Goal: Entertainment & Leisure: Consume media (video, audio)

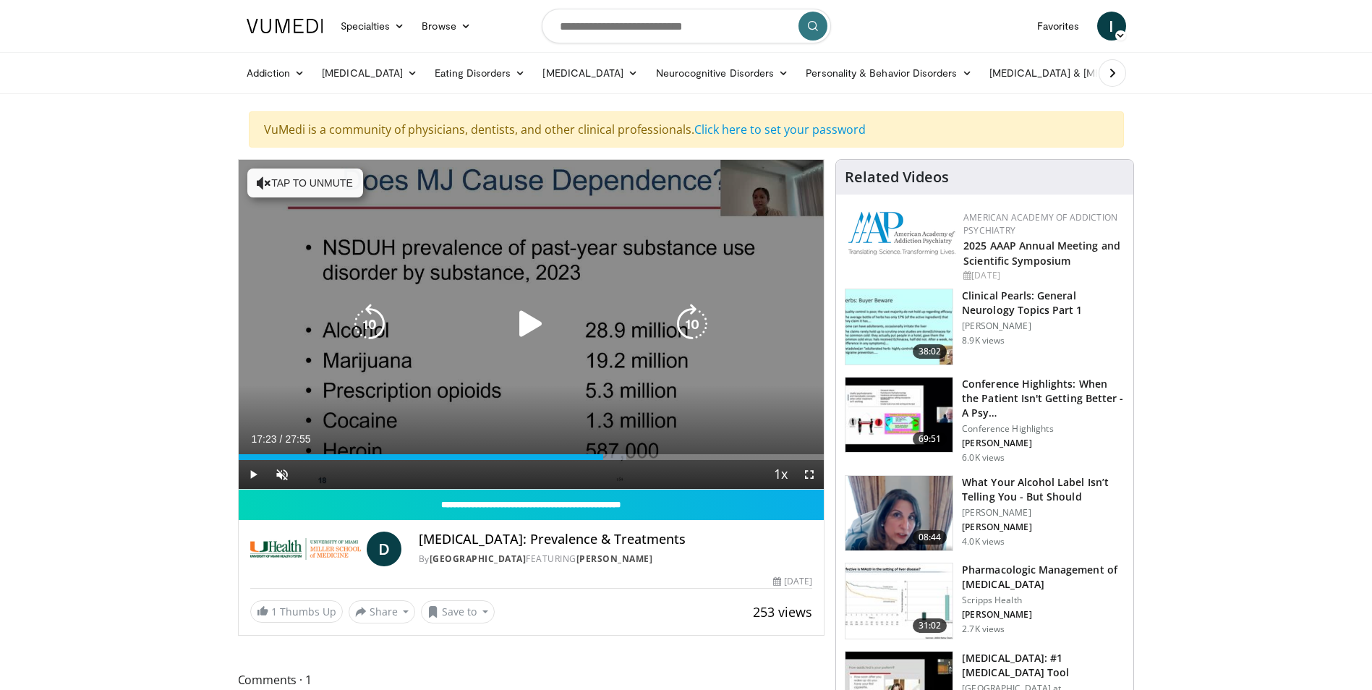
click at [526, 323] on icon "Video Player" at bounding box center [531, 324] width 41 height 41
click at [281, 480] on span "Video Player" at bounding box center [282, 474] width 29 height 29
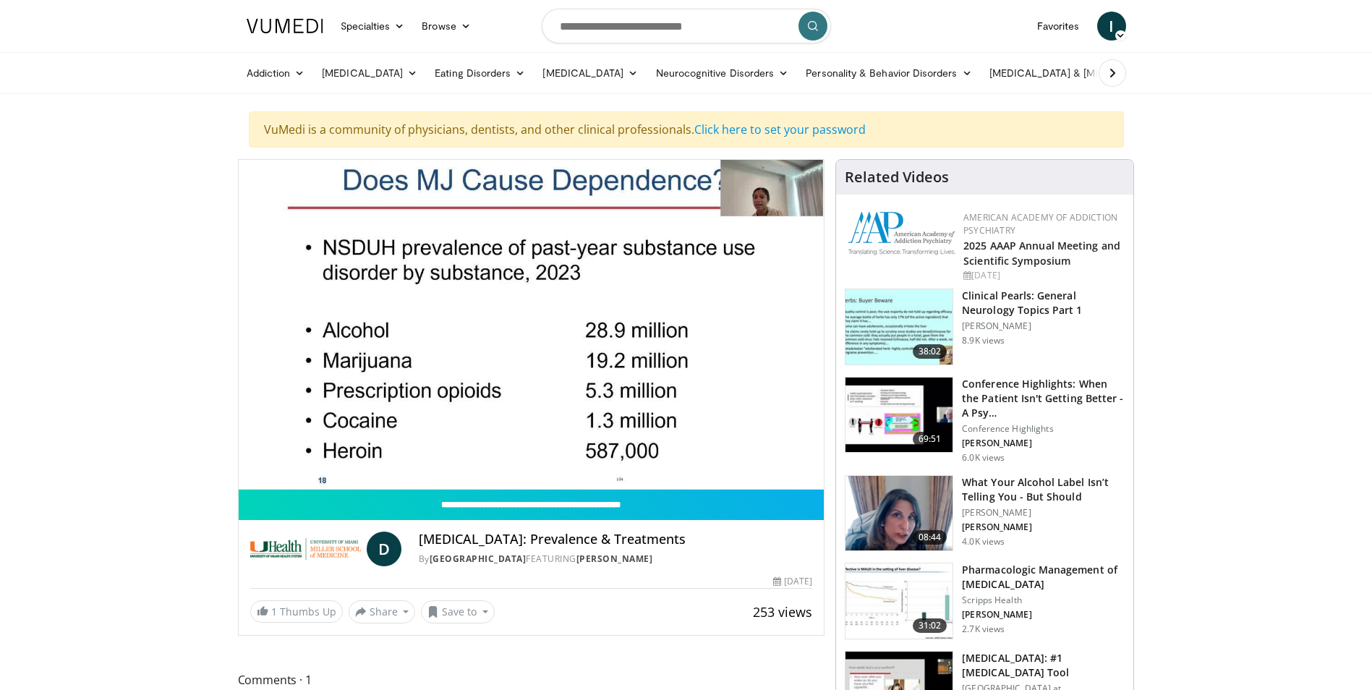
click at [268, 460] on button "Mute" at bounding box center [282, 474] width 29 height 29
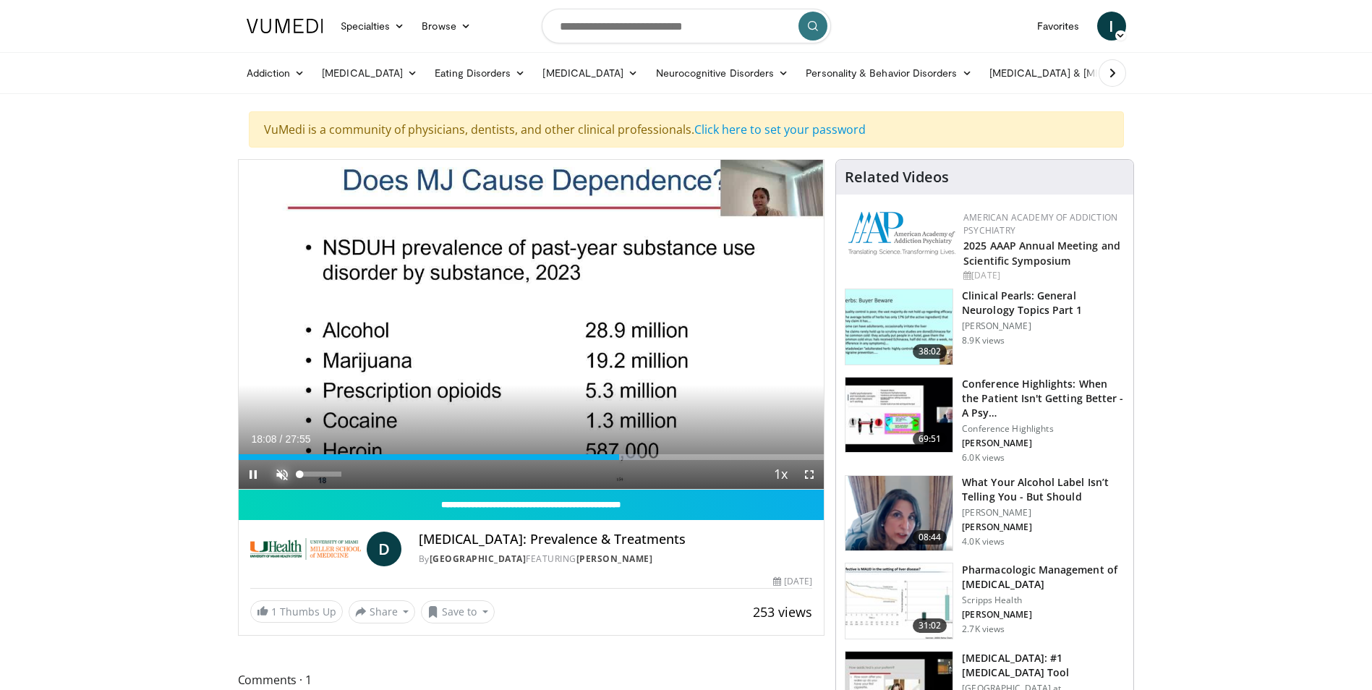
click at [277, 470] on span "Video Player" at bounding box center [282, 474] width 29 height 29
click at [630, 457] on div "Progress Bar" at bounding box center [630, 457] width 1 height 6
click at [634, 455] on div "Progress Bar" at bounding box center [634, 457] width 1 height 6
click at [655, 450] on div "Loaded : 73.43% 19:51 19:51" at bounding box center [532, 453] width 586 height 14
click at [663, 452] on div "Loaded : 75.21% 19:52 20:15" at bounding box center [532, 453] width 586 height 14
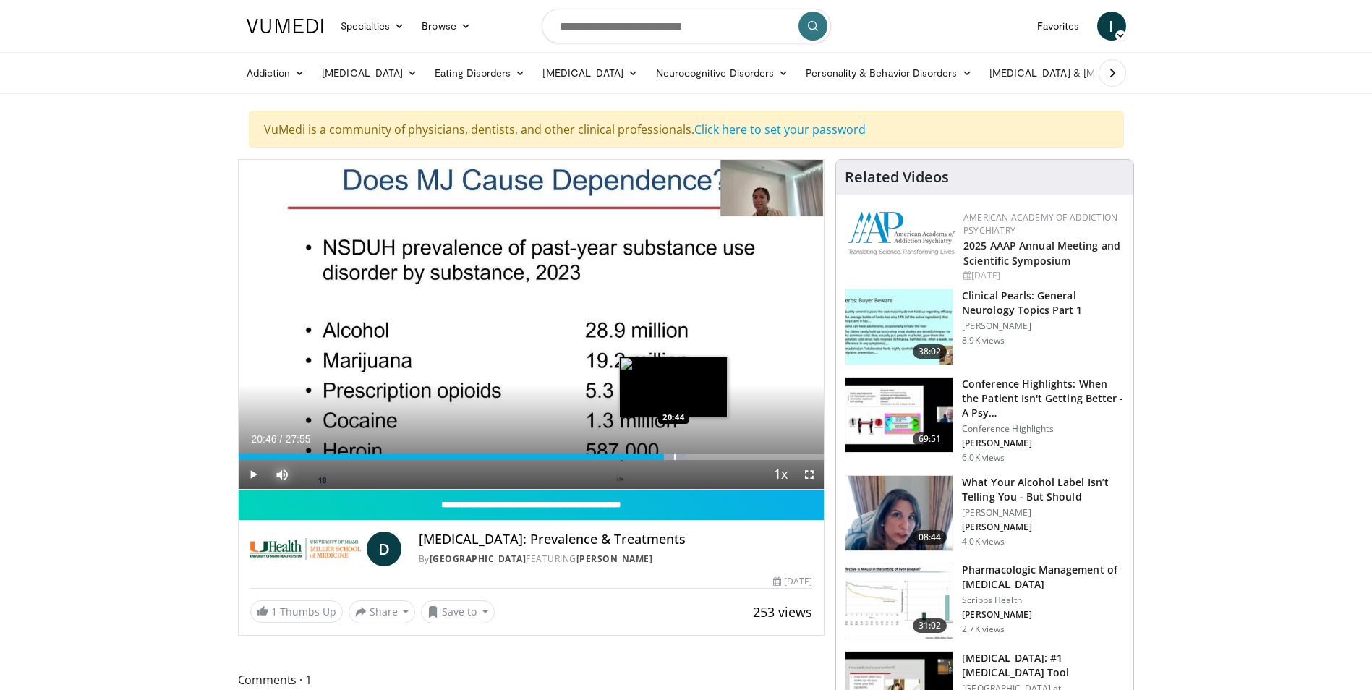
click at [674, 454] on div "Progress Bar" at bounding box center [674, 457] width 1 height 6
click at [683, 456] on div "Progress Bar" at bounding box center [683, 457] width 1 height 6
click at [694, 453] on div "Loaded : 79.35% 21:08 21:44" at bounding box center [532, 453] width 586 height 14
click at [707, 453] on div "Loaded : 81.72% 22:22 22:20" at bounding box center [532, 453] width 586 height 14
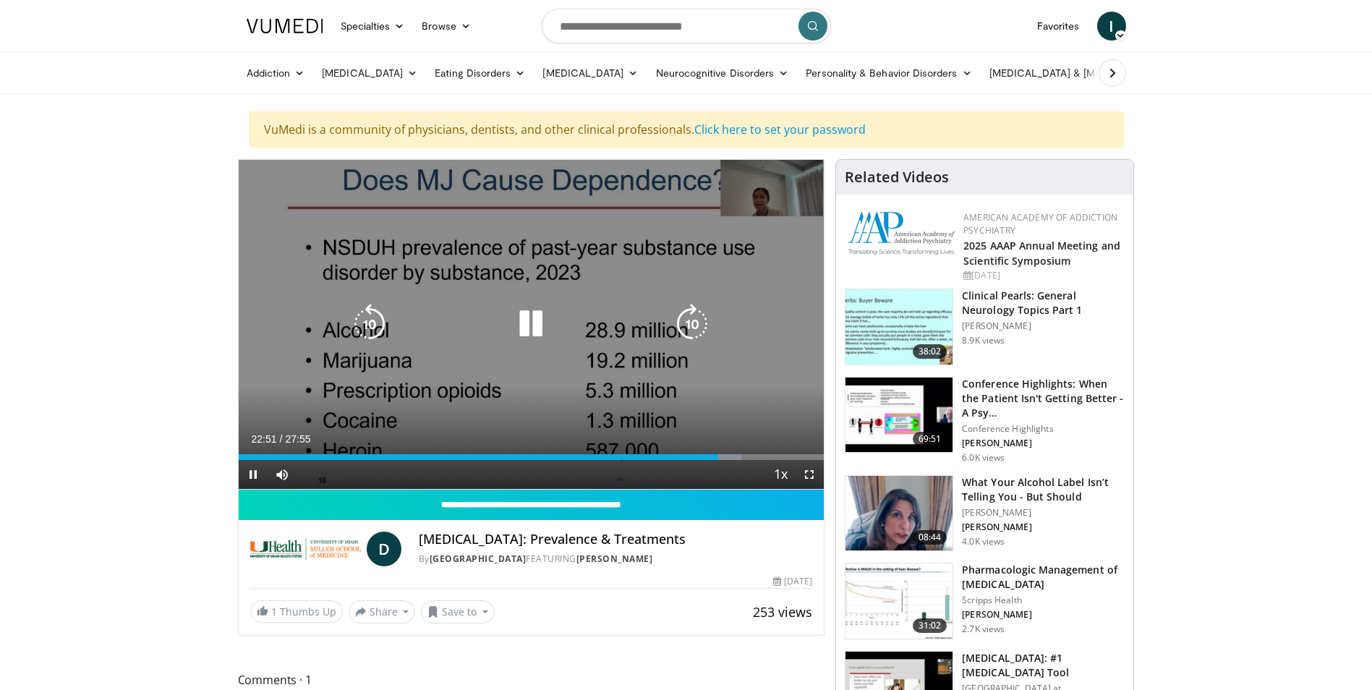
click at [521, 383] on div "10 seconds Tap to unmute" at bounding box center [532, 324] width 586 height 329
